Goal: Contribute content: Contribute content

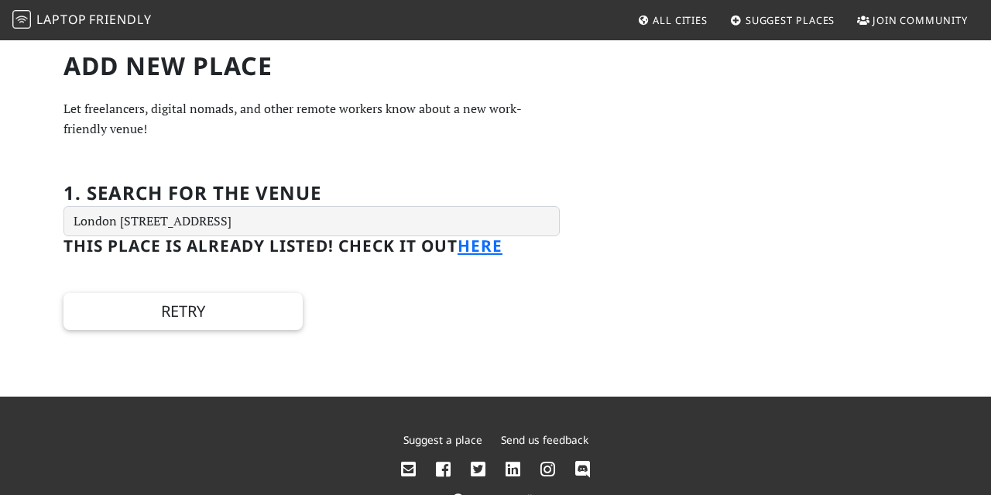
type input "London Luton Airport (LTN), Airport Way, Luton LU2 9LY, UK"
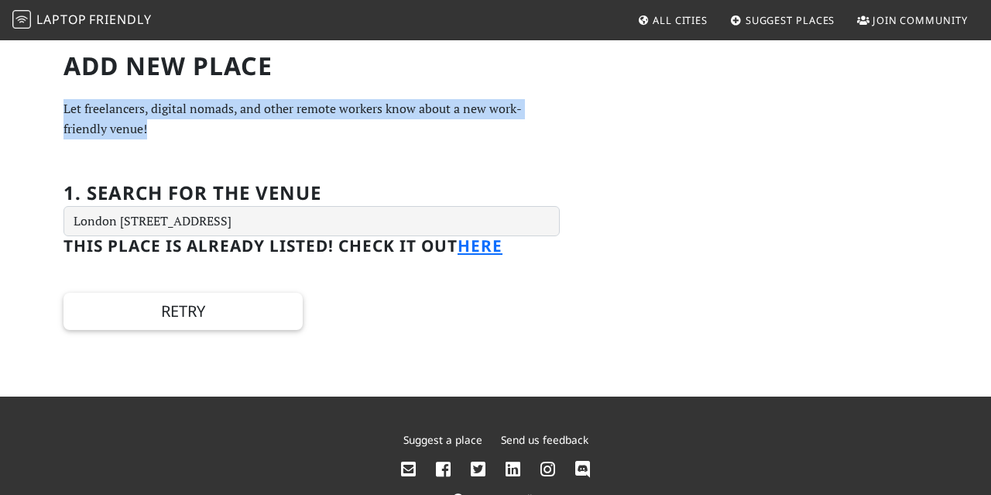
drag, startPoint x: 107, startPoint y: 128, endPoint x: 230, endPoint y: 136, distance: 123.4
click at [230, 136] on div "Add new Place Let freelancers, digital nomads, and other remote workers know ab…" at bounding box center [495, 218] width 991 height 358
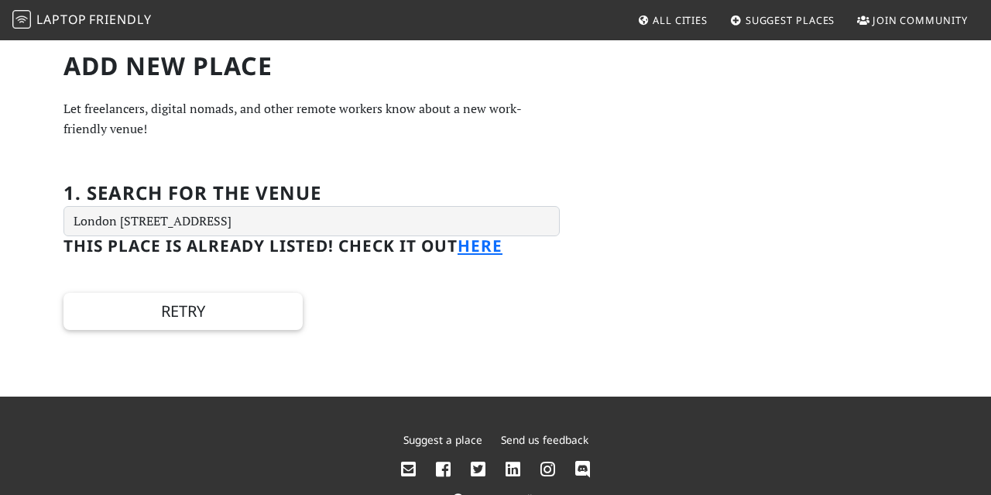
click at [232, 136] on p "Let freelancers, digital nomads, and other remote workers know about a new work…" at bounding box center [312, 118] width 496 height 39
drag, startPoint x: 122, startPoint y: 112, endPoint x: 143, endPoint y: 118, distance: 21.8
click at [143, 118] on p "Let freelancers, digital nomads, and other remote workers know about a new work…" at bounding box center [312, 118] width 496 height 39
drag, startPoint x: 143, startPoint y: 118, endPoint x: 157, endPoint y: 122, distance: 14.5
click at [157, 122] on p "Let freelancers, digital nomads, and other remote workers know about a new work…" at bounding box center [312, 118] width 496 height 39
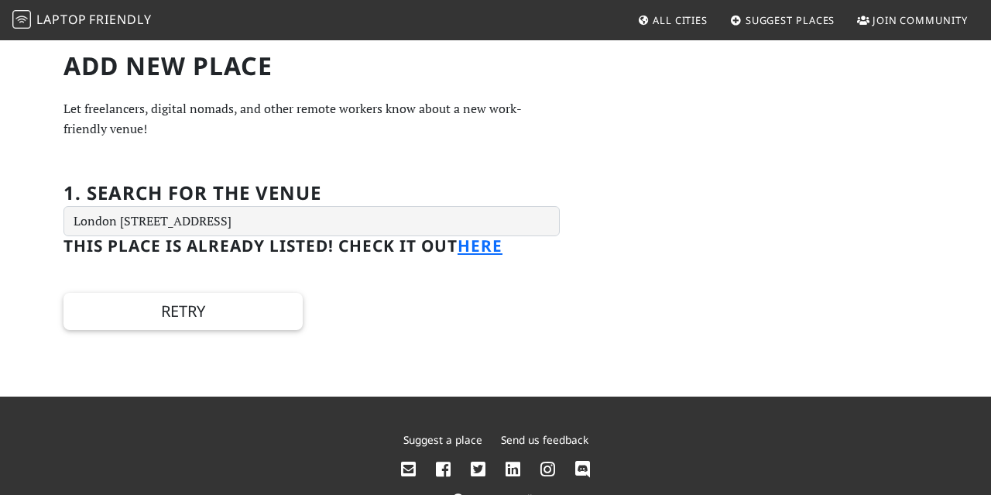
click at [205, 118] on p "Let freelancers, digital nomads, and other remote workers know about a new work…" at bounding box center [312, 118] width 496 height 39
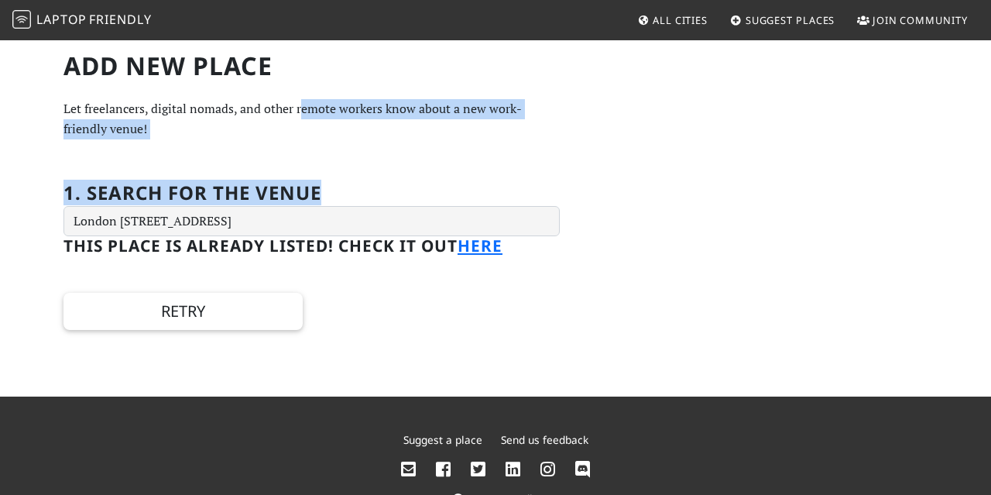
drag, startPoint x: 331, startPoint y: 123, endPoint x: 541, endPoint y: 158, distance: 213.5
click at [541, 158] on div "Add new Place Let freelancers, digital nomads, and other remote workers know ab…" at bounding box center [311, 191] width 515 height 280
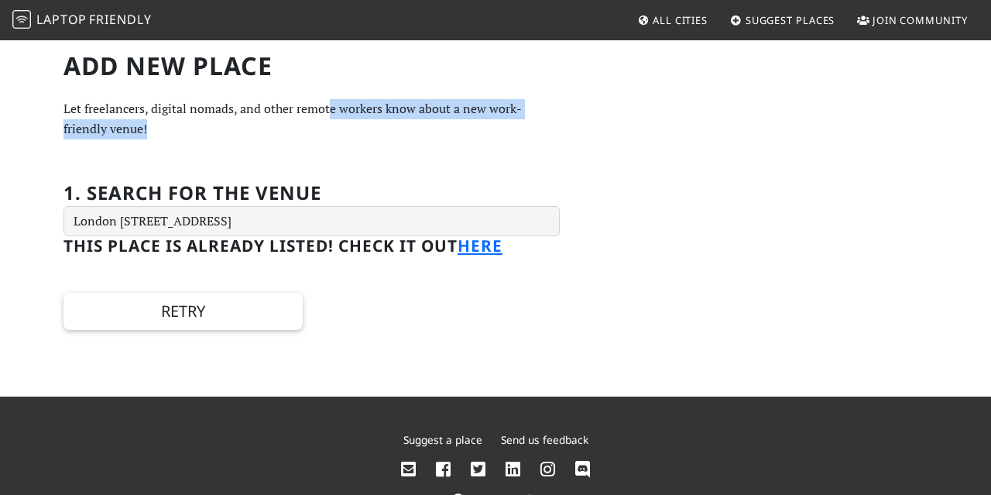
drag, startPoint x: 328, startPoint y: 116, endPoint x: 450, endPoint y: 124, distance: 121.8
click at [450, 124] on p "Let freelancers, digital nomads, and other remote workers know about a new work…" at bounding box center [312, 118] width 496 height 39
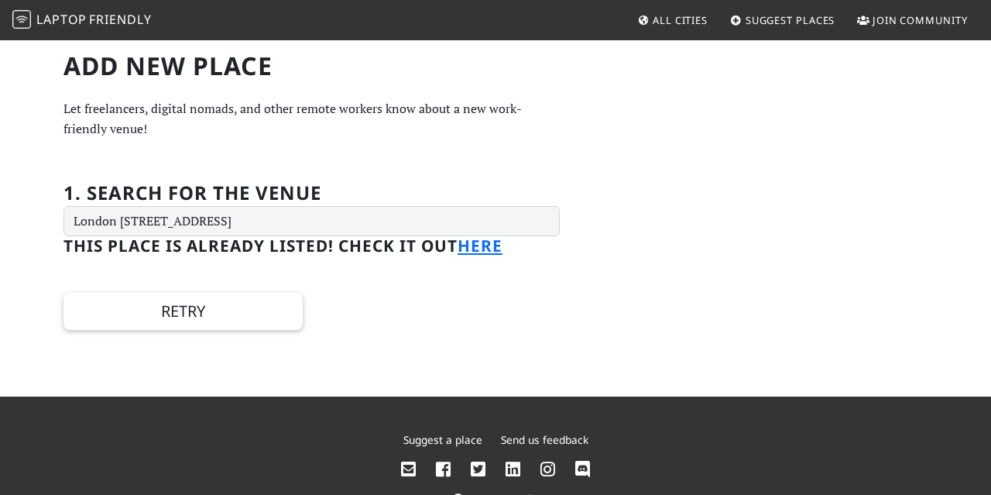
click at [450, 124] on p "Let freelancers, digital nomads, and other remote workers know about a new work…" at bounding box center [312, 118] width 496 height 39
drag, startPoint x: 386, startPoint y: 114, endPoint x: 473, endPoint y: 115, distance: 87.5
click at [473, 115] on p "Let freelancers, digital nomads, and other remote workers know about a new work…" at bounding box center [312, 118] width 496 height 39
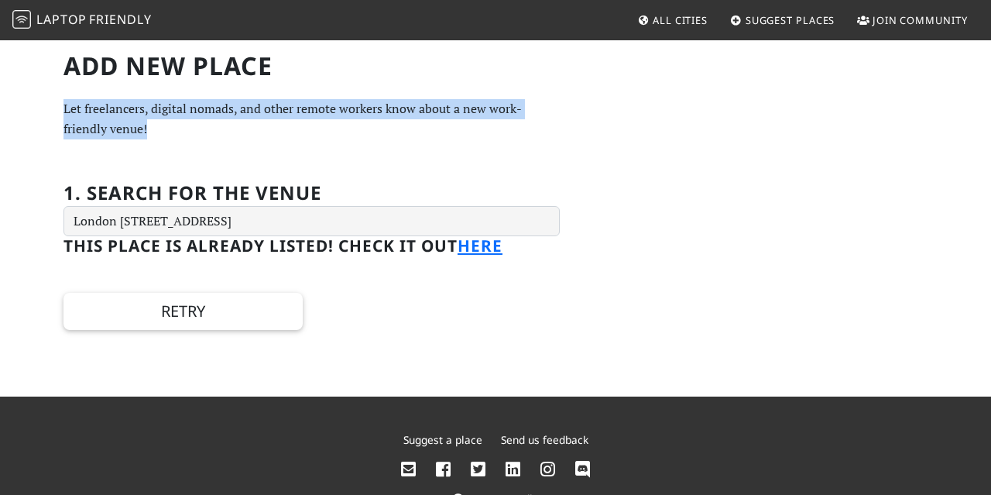
drag, startPoint x: 136, startPoint y: 120, endPoint x: 0, endPoint y: 94, distance: 137.9
click at [0, 94] on div "Add new Place Let freelancers, digital nomads, and other remote workers know ab…" at bounding box center [495, 218] width 991 height 358
click at [218, 102] on p "Let freelancers, digital nomads, and other remote workers know about a new work…" at bounding box center [312, 118] width 496 height 39
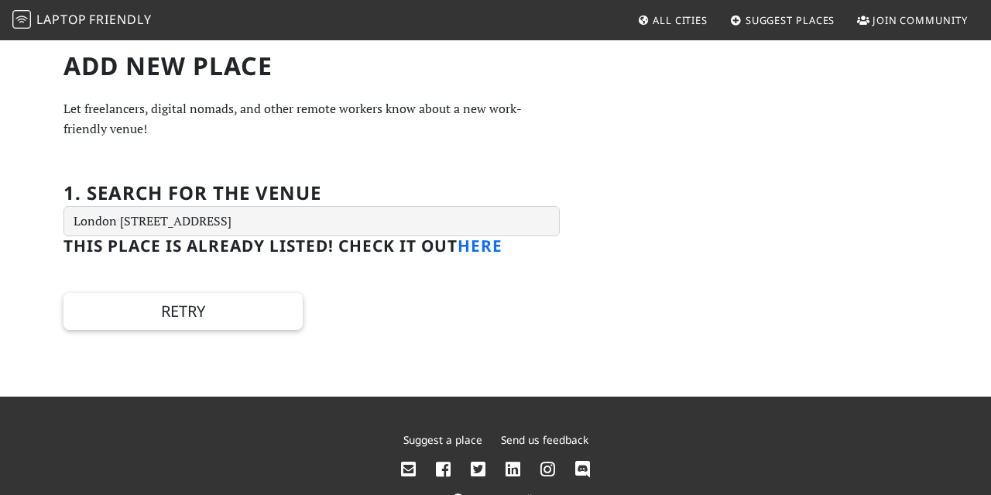
click at [485, 248] on link "here" at bounding box center [480, 246] width 45 height 22
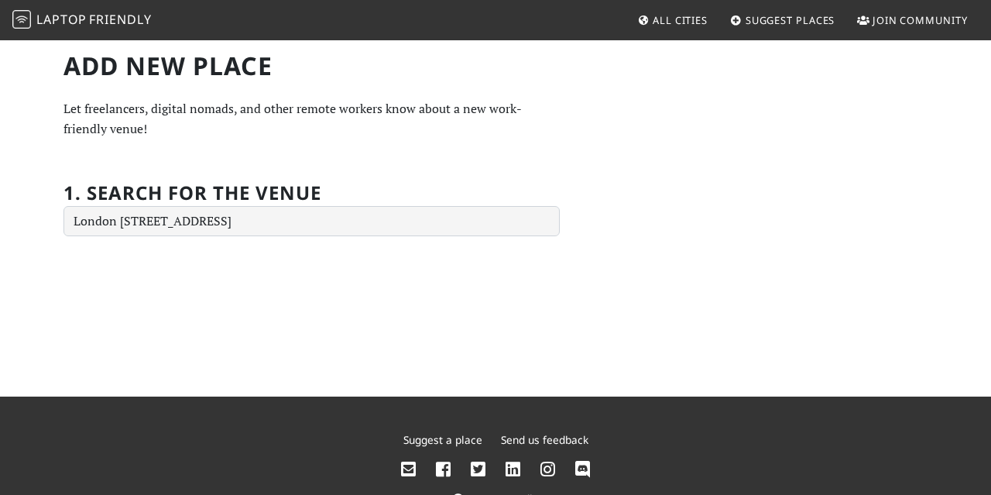
click at [0, 286] on div "Add new Place Let freelancers, digital nomads, and other remote workers know ab…" at bounding box center [495, 218] width 991 height 358
